Goal: Find specific page/section: Find specific page/section

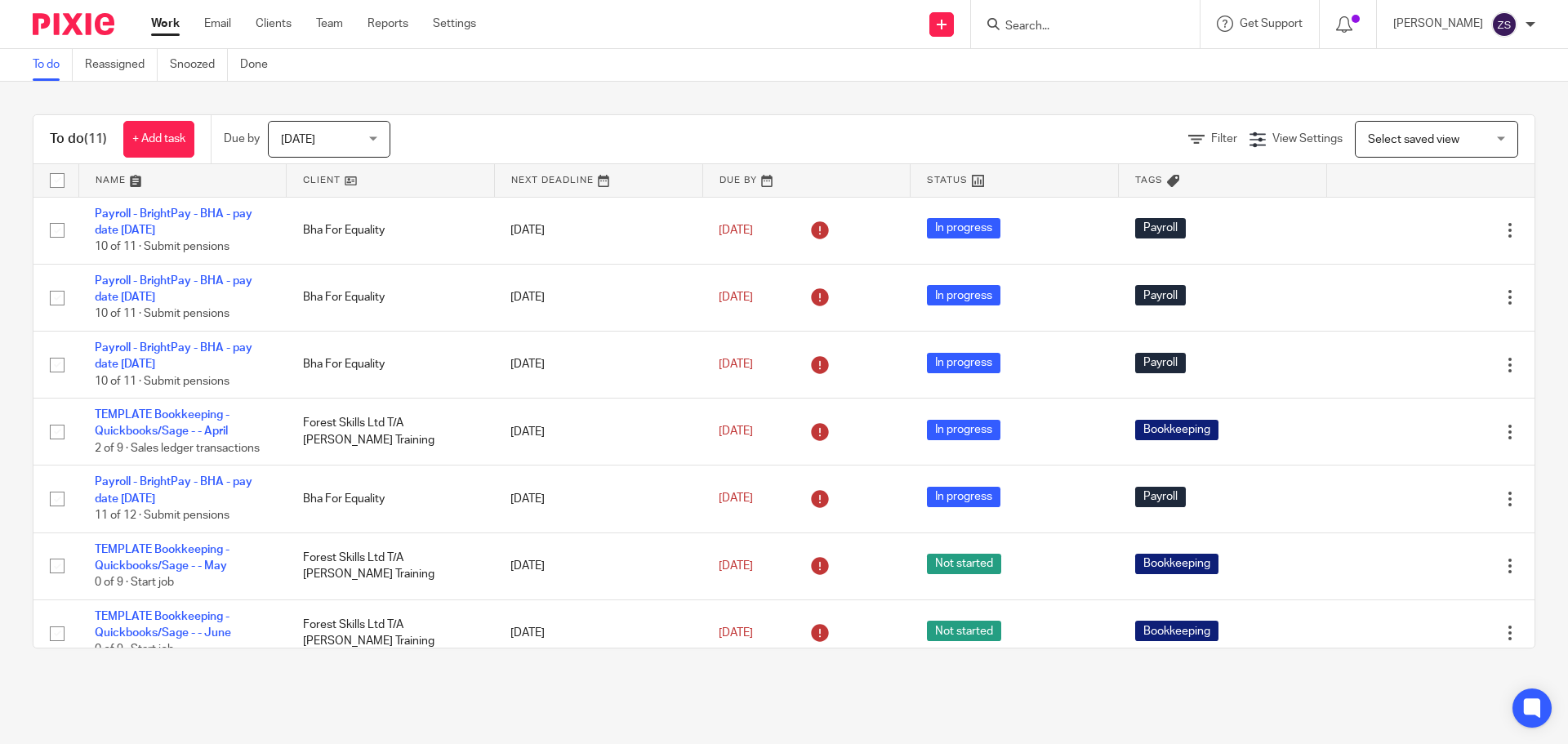
click at [1073, 34] on input "Search" at bounding box center [1077, 26] width 147 height 15
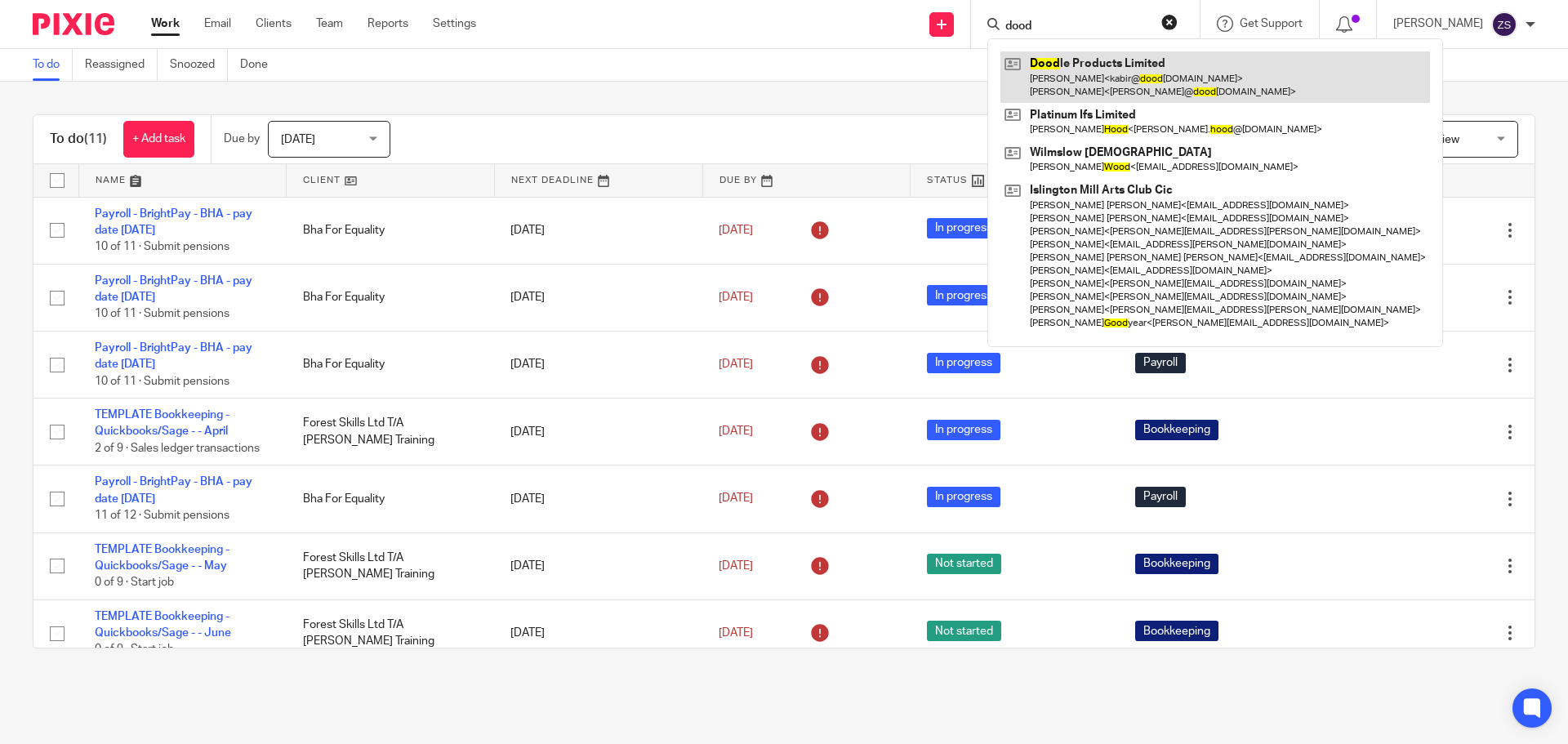
type input "dood"
click at [1076, 75] on link at bounding box center [1215, 76] width 429 height 50
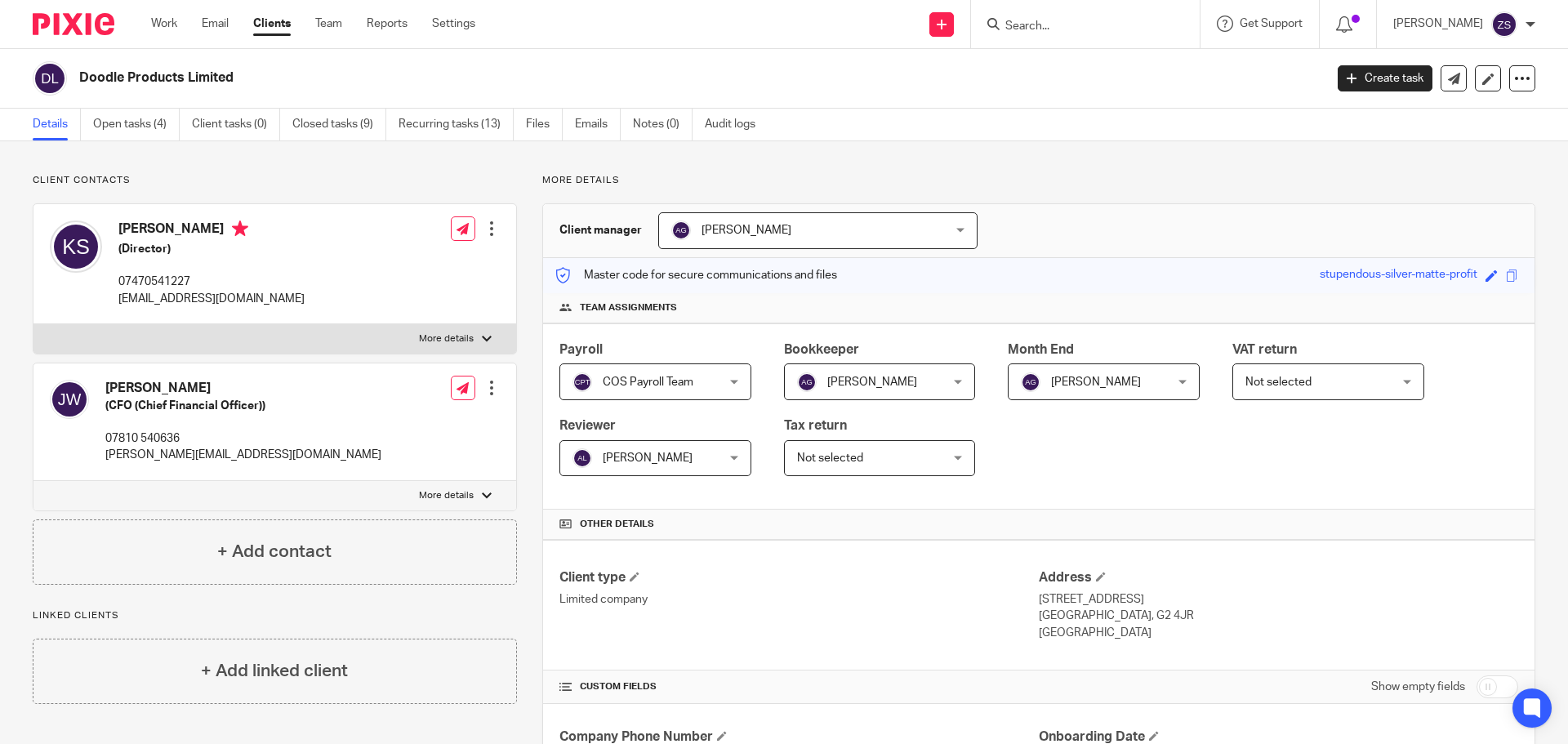
scroll to position [474, 0]
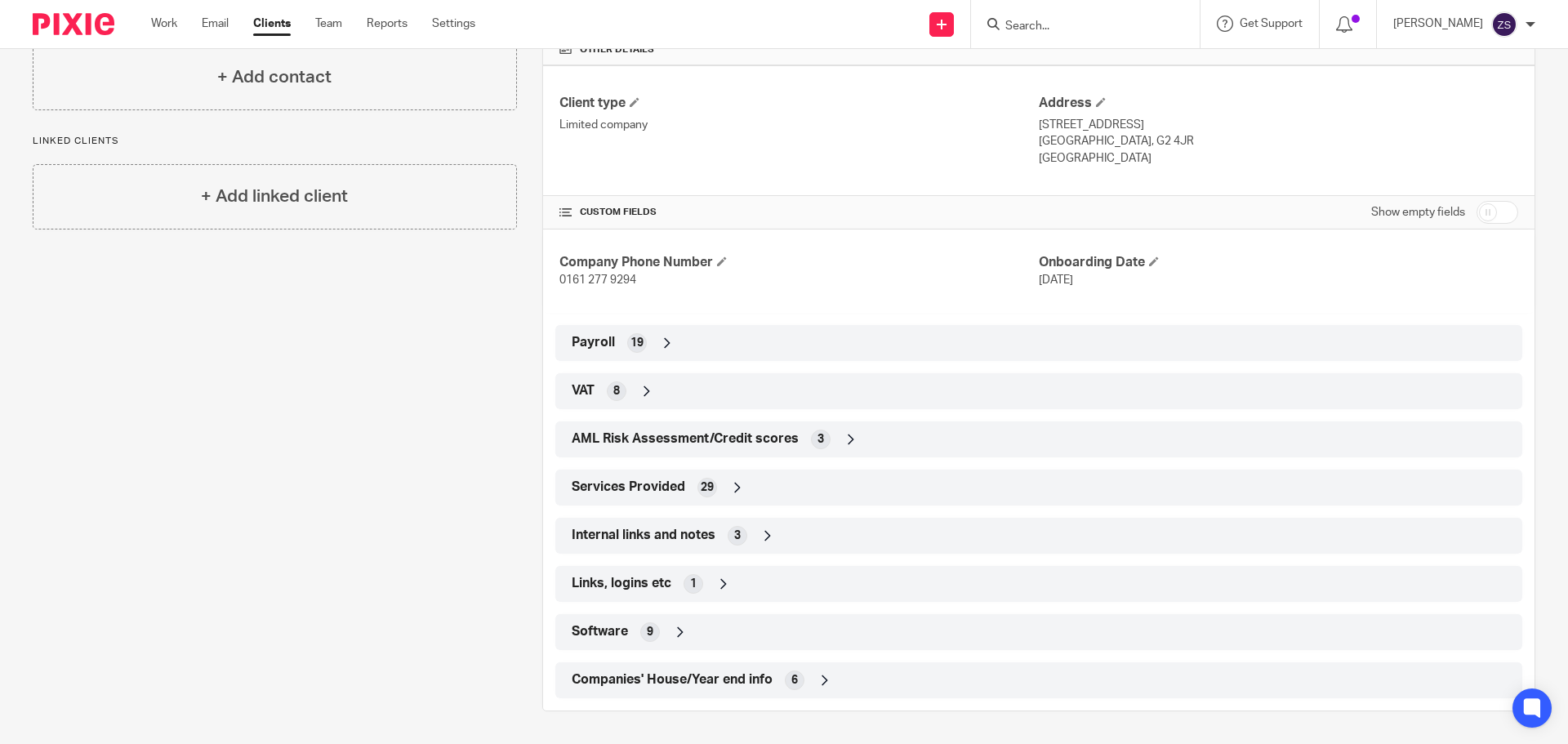
click at [689, 338] on div "Payroll 19" at bounding box center [1038, 342] width 942 height 27
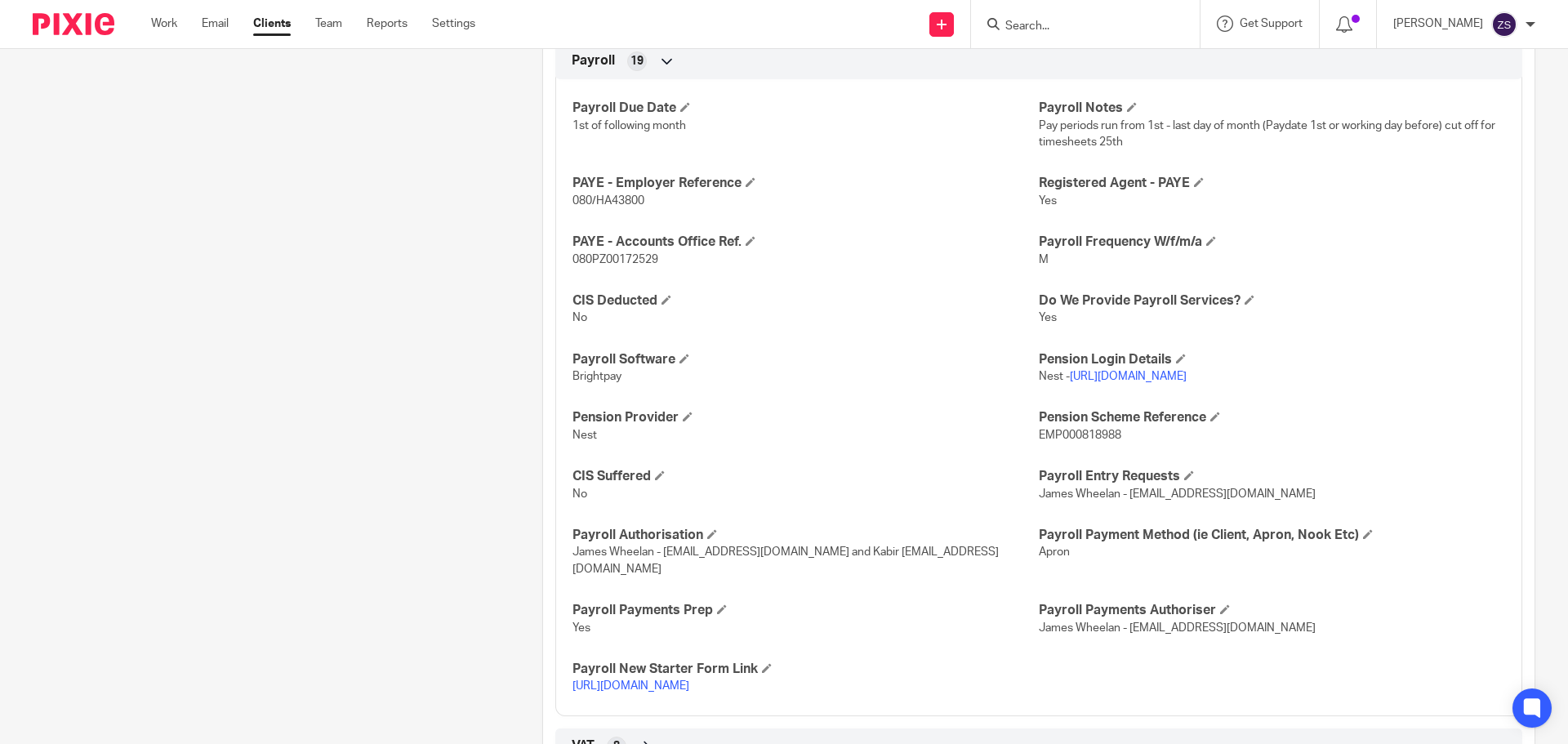
scroll to position [964, 0]
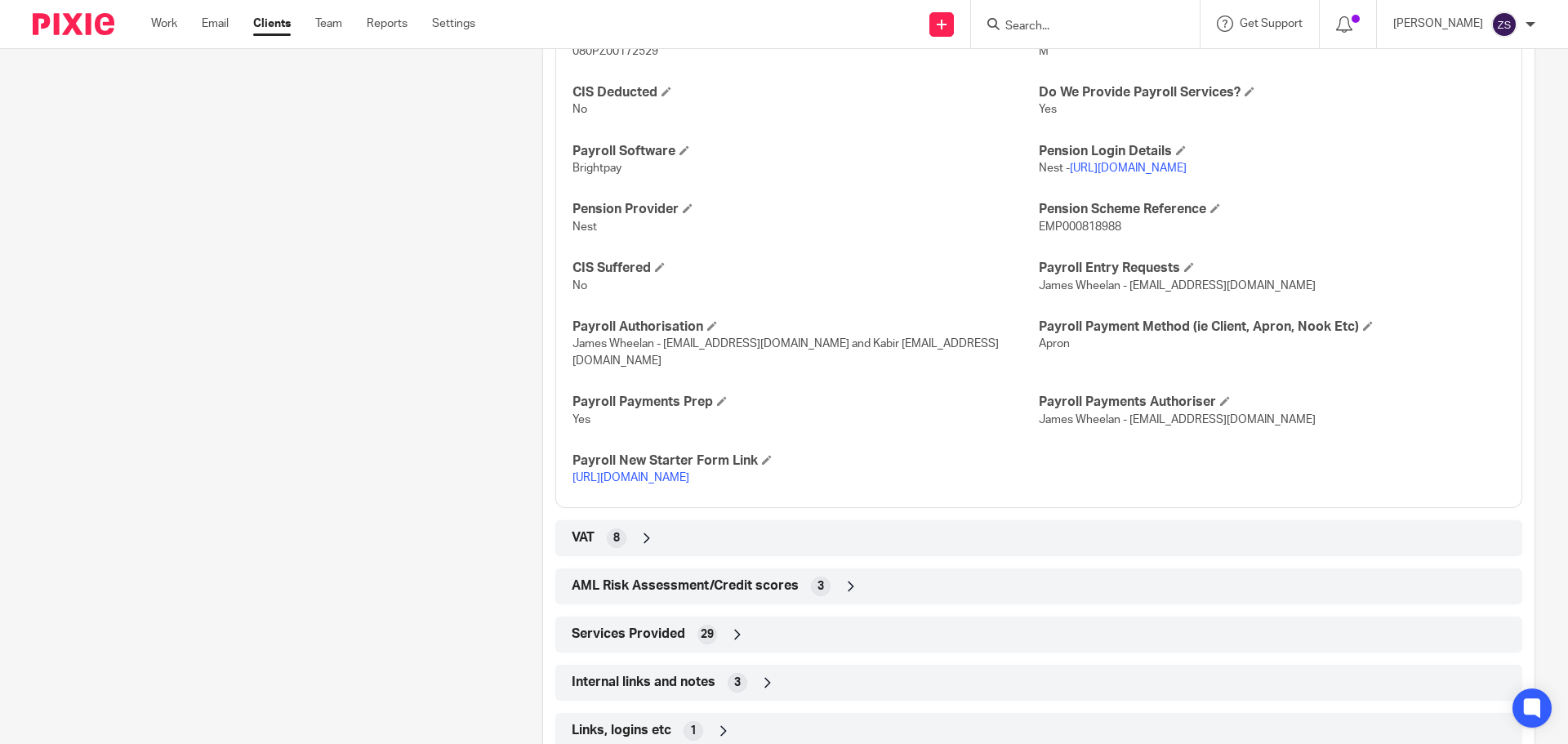
click at [1087, 19] on input "Search" at bounding box center [1077, 26] width 147 height 15
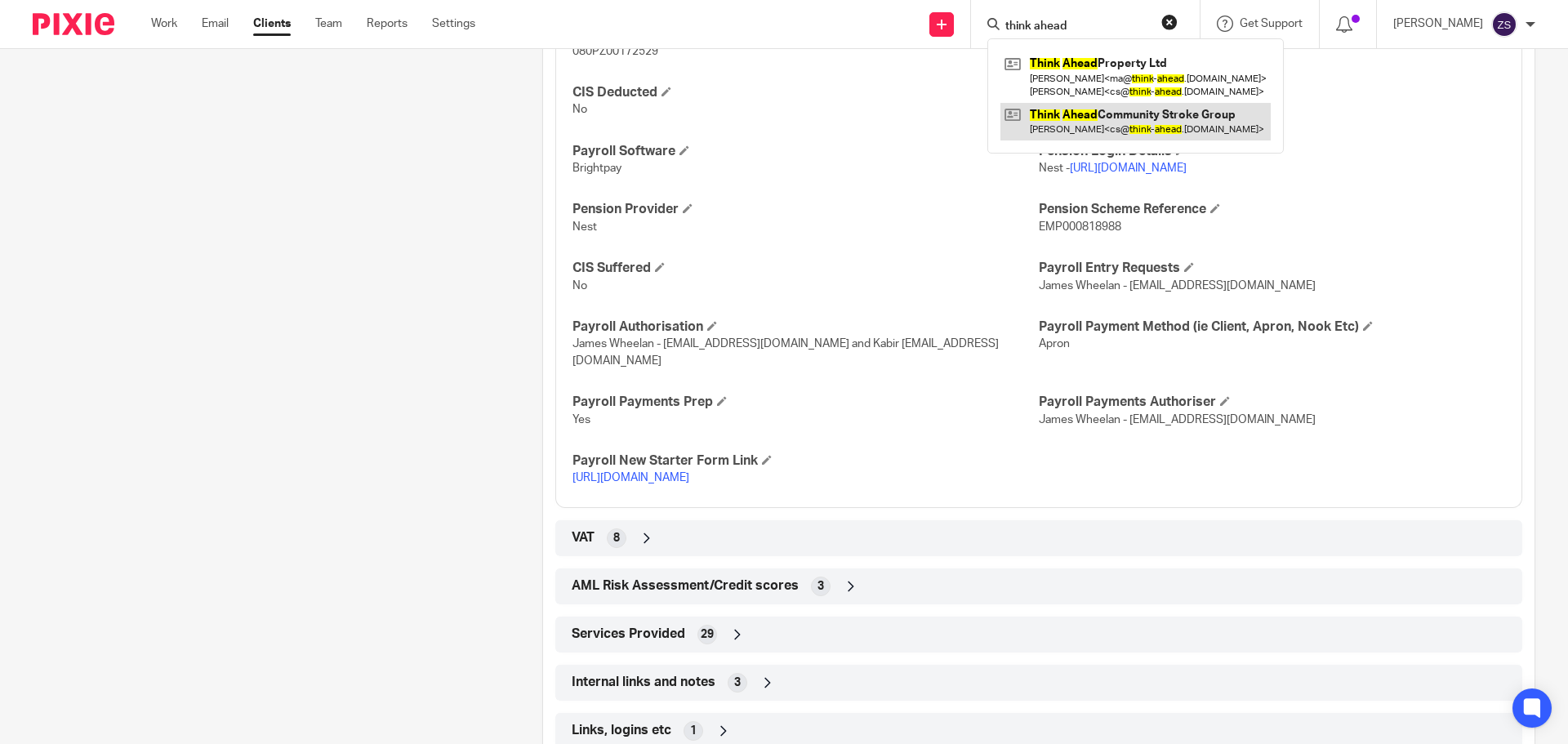
type input "think ahead"
click at [1079, 126] on link at bounding box center [1135, 121] width 270 height 37
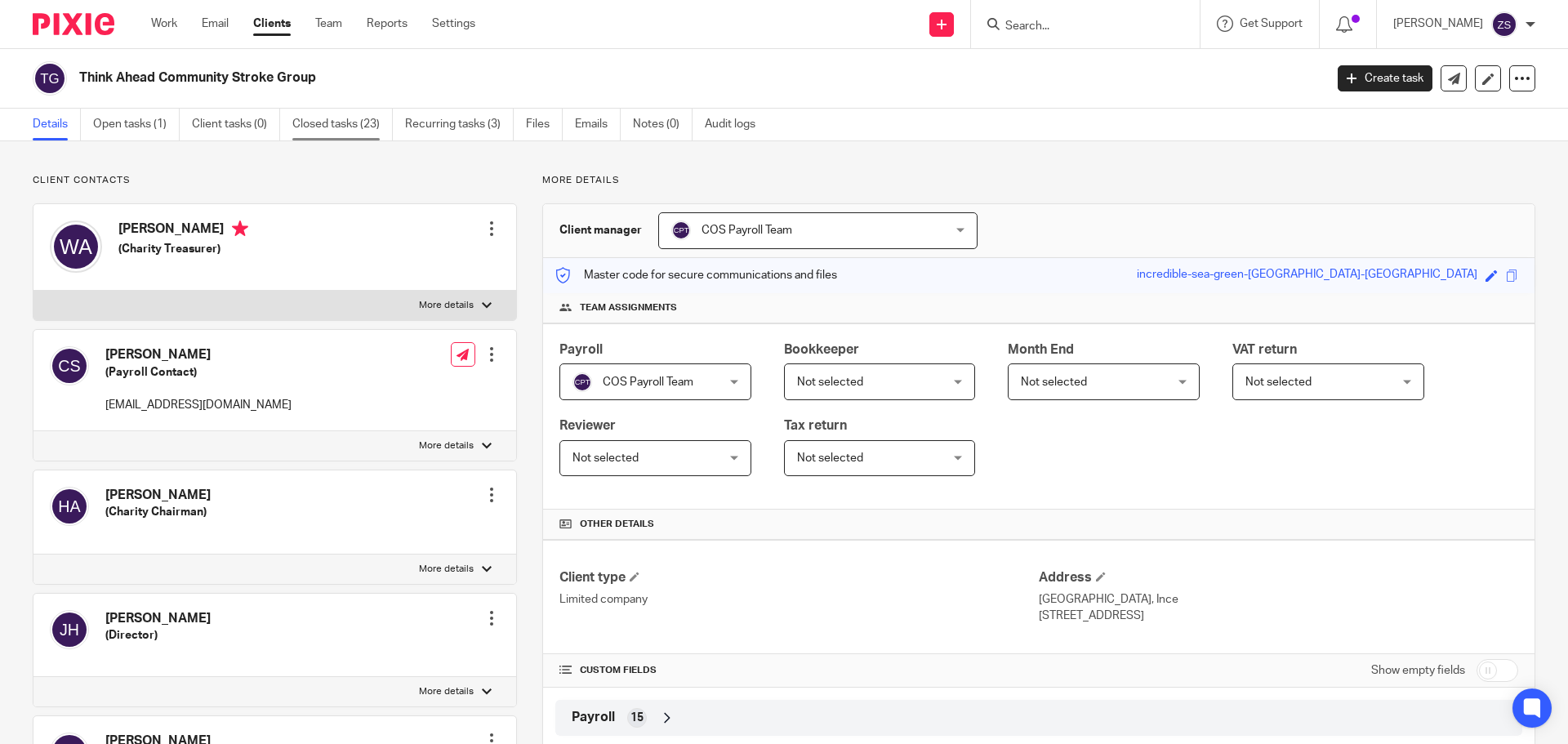
click at [366, 121] on link "Closed tasks (23)" at bounding box center [342, 124] width 100 height 32
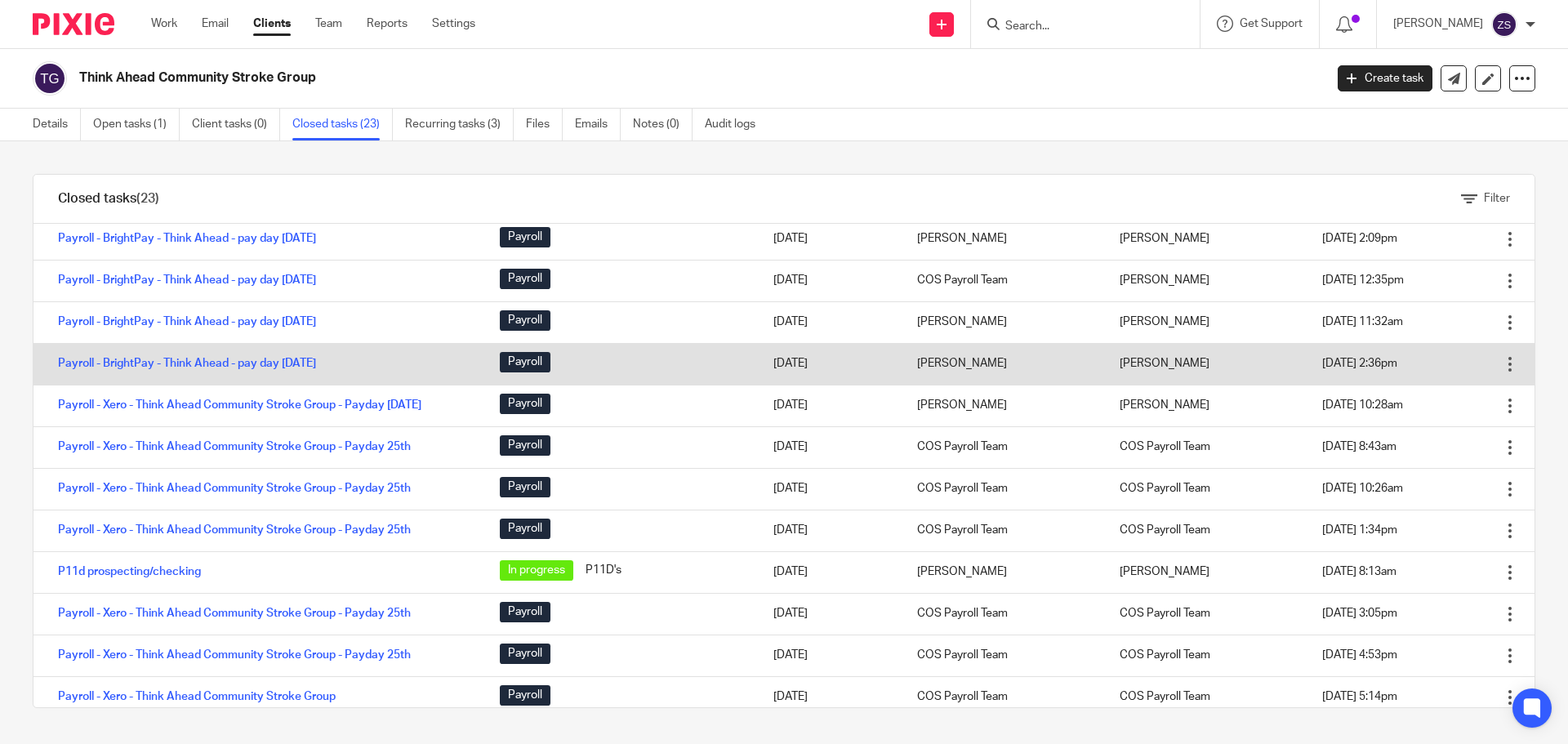
scroll to position [327, 0]
